Goal: Transaction & Acquisition: Subscribe to service/newsletter

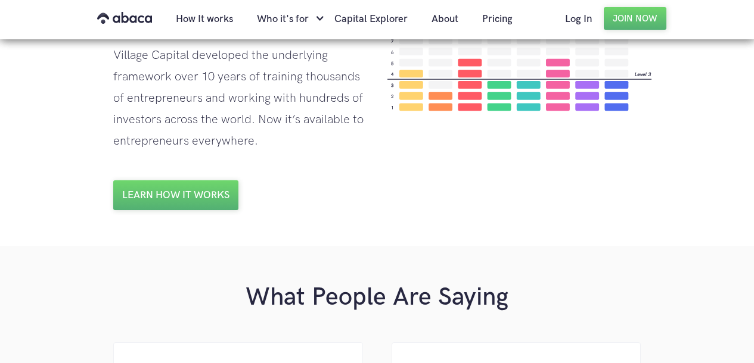
scroll to position [998, 0]
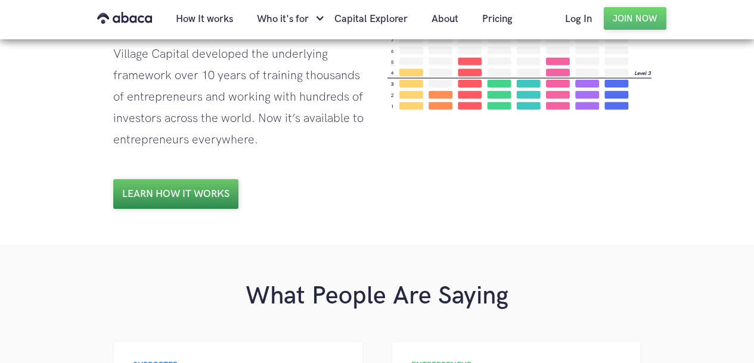
click at [151, 198] on link "Learn how it works" at bounding box center [175, 194] width 125 height 30
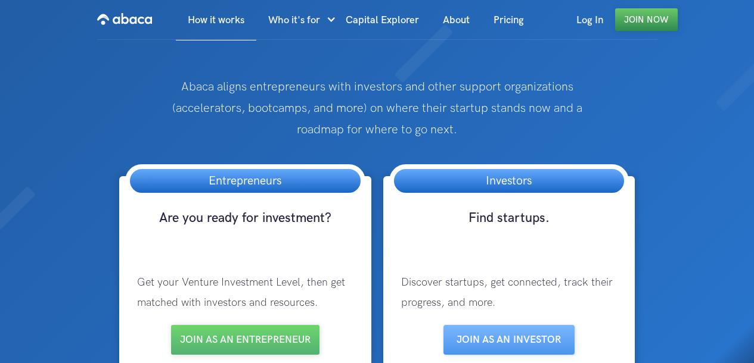
click at [633, 20] on link "Join Now" at bounding box center [646, 19] width 63 height 23
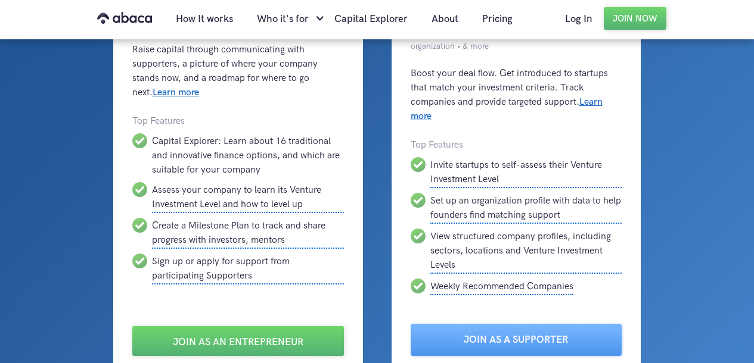
scroll to position [118, 0]
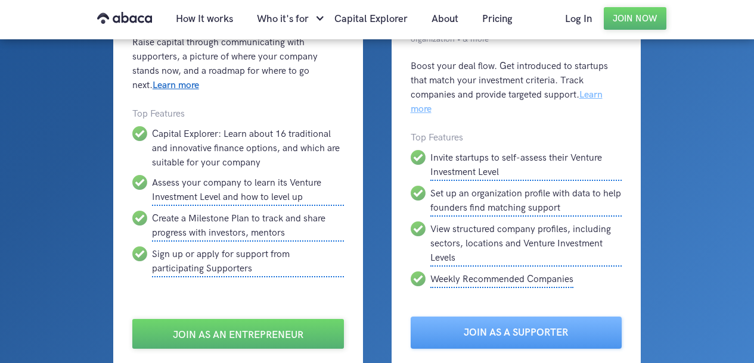
click at [596, 96] on link "Learn more" at bounding box center [507, 102] width 192 height 26
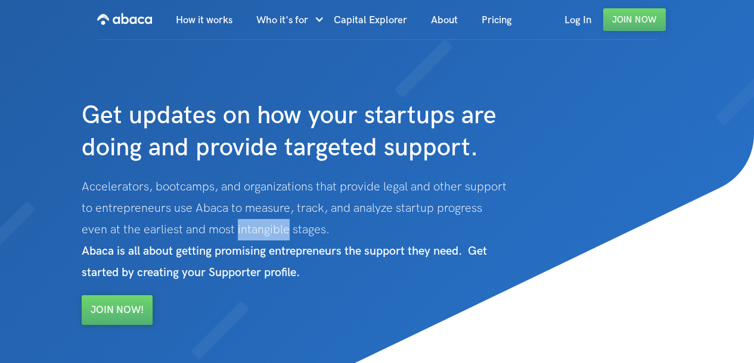
drag, startPoint x: 207, startPoint y: 227, endPoint x: 260, endPoint y: 230, distance: 52.5
click at [260, 230] on p "Accelerators, bootcamps, and organizations that provide legal and other support…" at bounding box center [313, 229] width 462 height 107
click at [652, 20] on link "Join Now" at bounding box center [634, 19] width 63 height 23
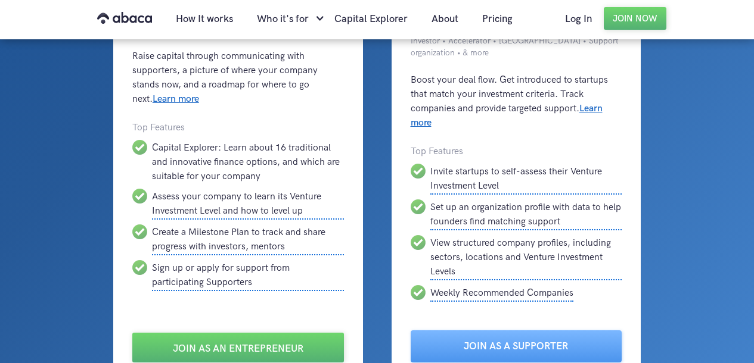
scroll to position [96, 0]
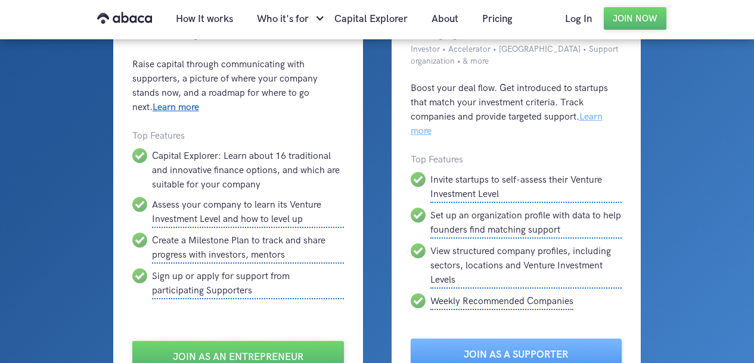
click at [599, 122] on link "Learn more" at bounding box center [507, 124] width 192 height 26
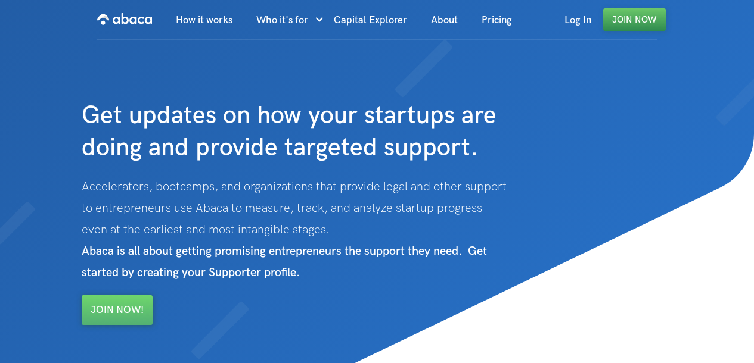
click at [636, 18] on link "Join Now" at bounding box center [634, 19] width 63 height 23
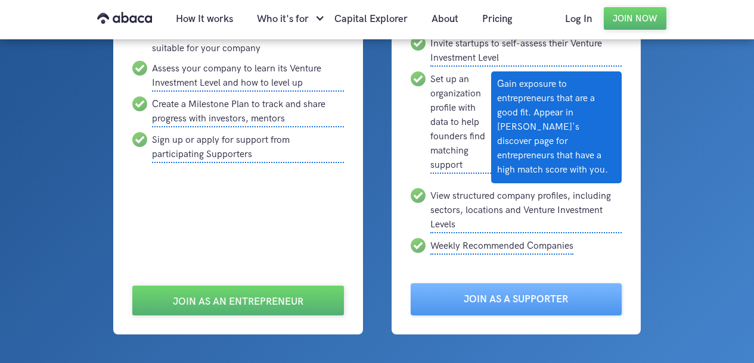
scroll to position [231, 0]
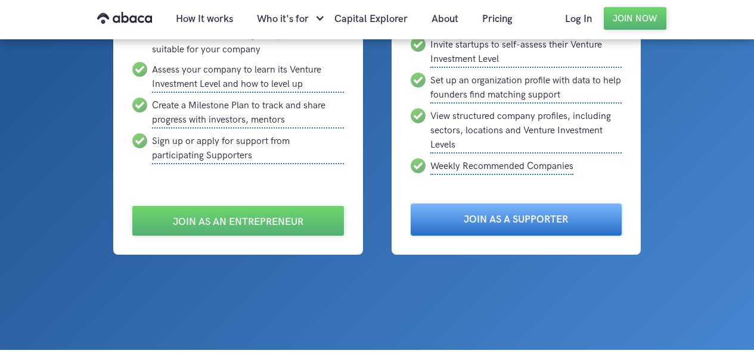
click at [512, 219] on link "Join as a Supporter" at bounding box center [517, 220] width 212 height 32
